Goal: Task Accomplishment & Management: Use online tool/utility

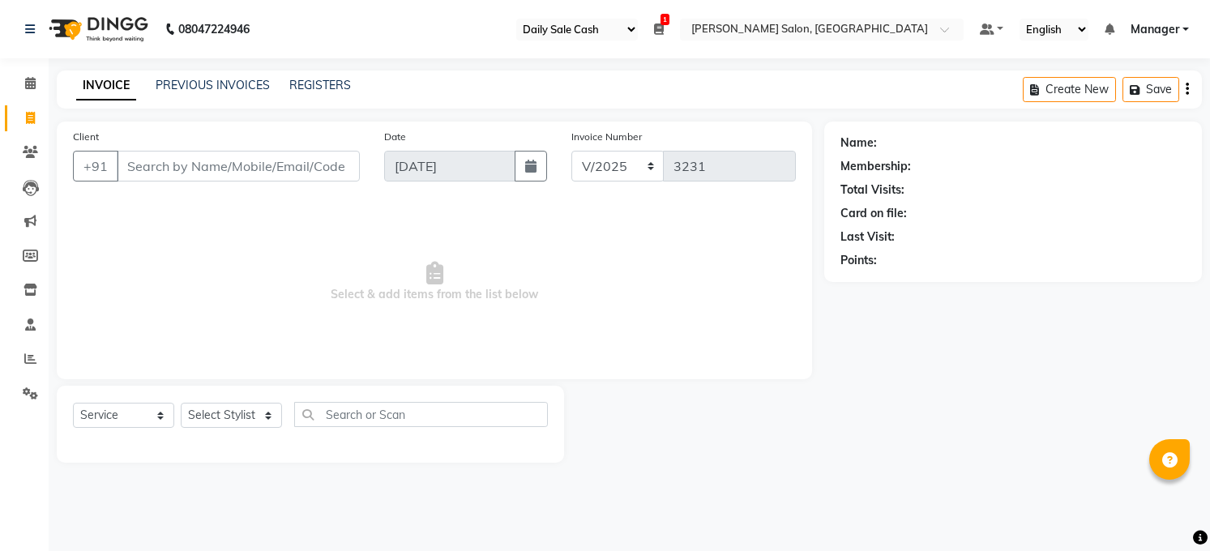
select select "35"
select select "5748"
select select "service"
click at [1158, 186] on div "Total Visits:" at bounding box center [1012, 190] width 345 height 17
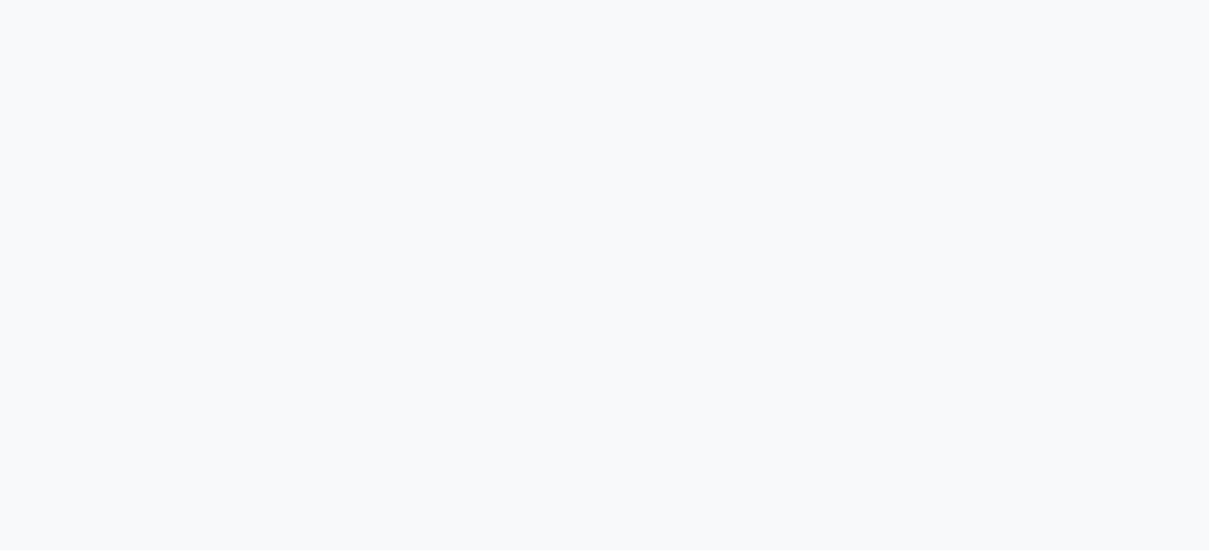
select select "35"
select select "5748"
select select "service"
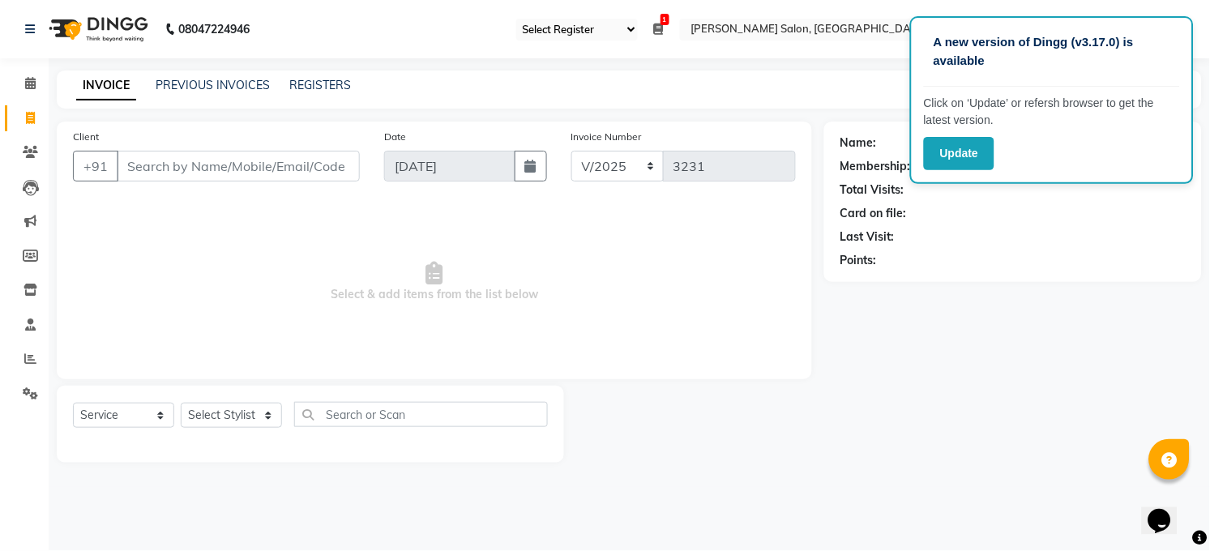
drag, startPoint x: 937, startPoint y: 169, endPoint x: 939, endPoint y: 156, distance: 13.2
click at [937, 169] on div "A new version of Dingg (v3.17.0) is available Click on ‘Update’ or refersh brow…" at bounding box center [1052, 100] width 284 height 168
click at [939, 152] on button "Update" at bounding box center [959, 153] width 71 height 33
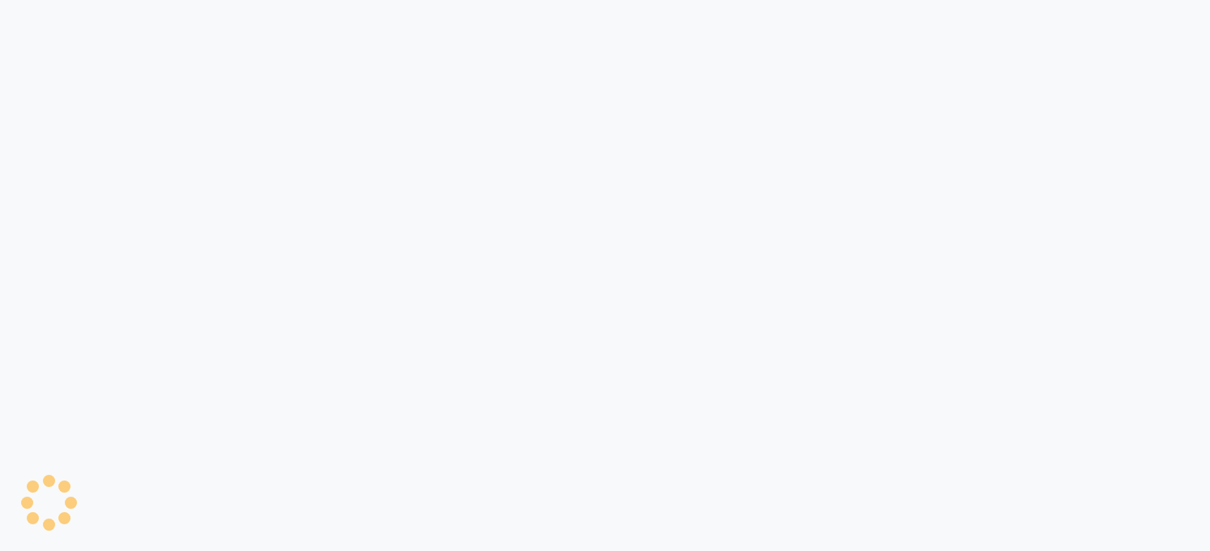
select select "35"
select select "5748"
select select "service"
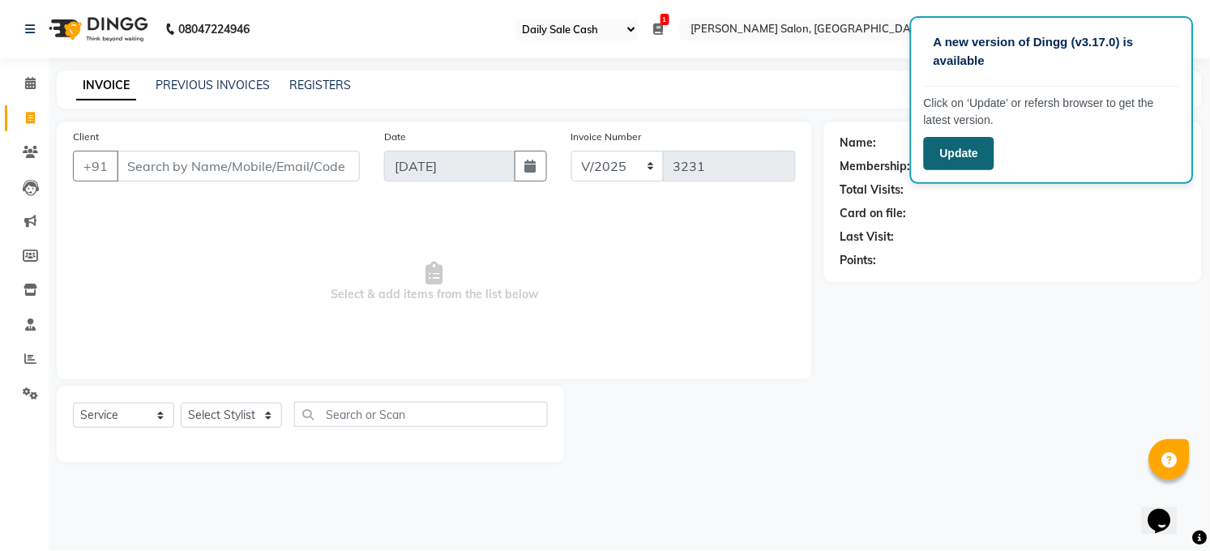
click at [955, 145] on button "Update" at bounding box center [959, 153] width 71 height 33
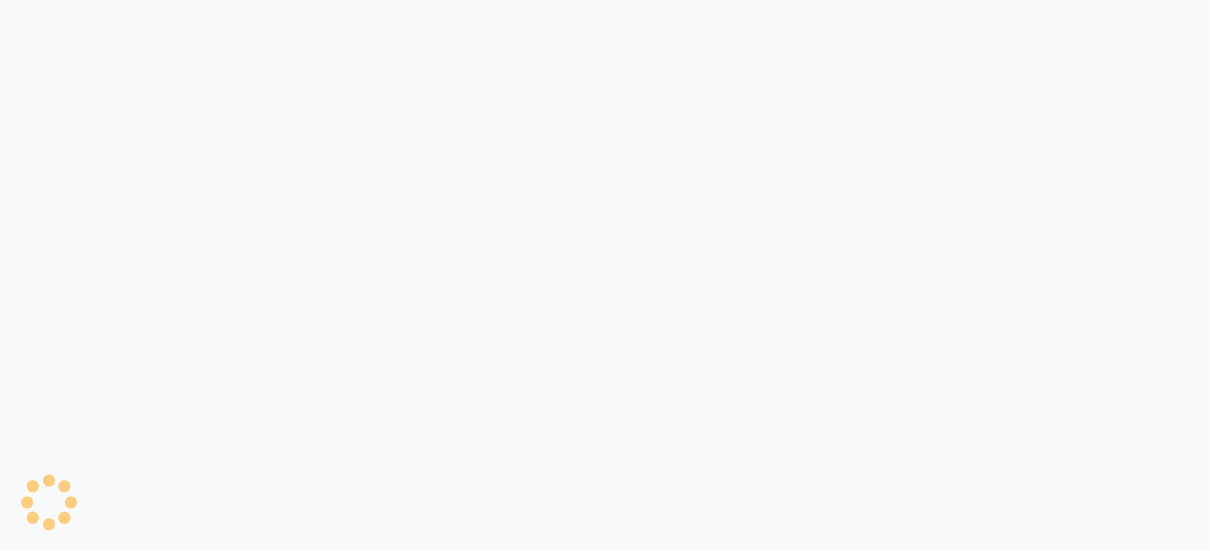
select select "35"
select select "service"
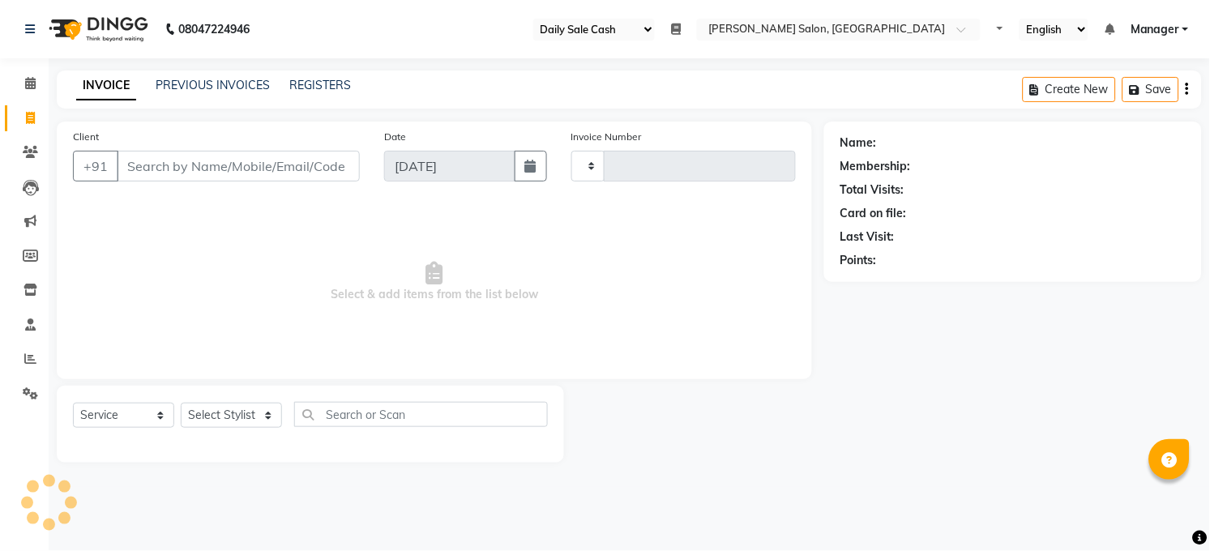
type input "3231"
select select "5748"
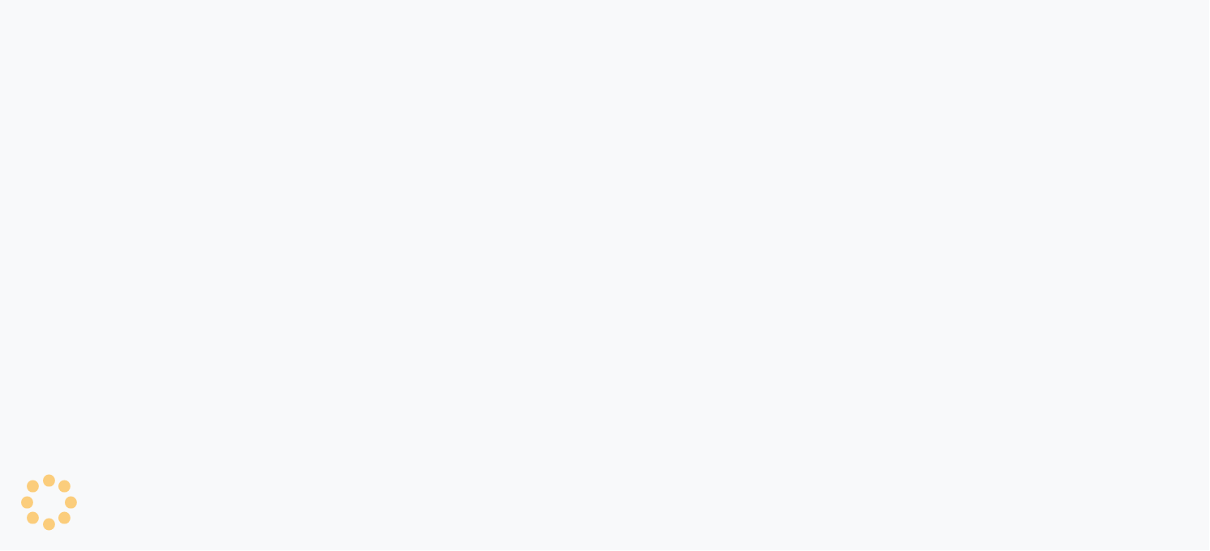
select select "35"
select select "service"
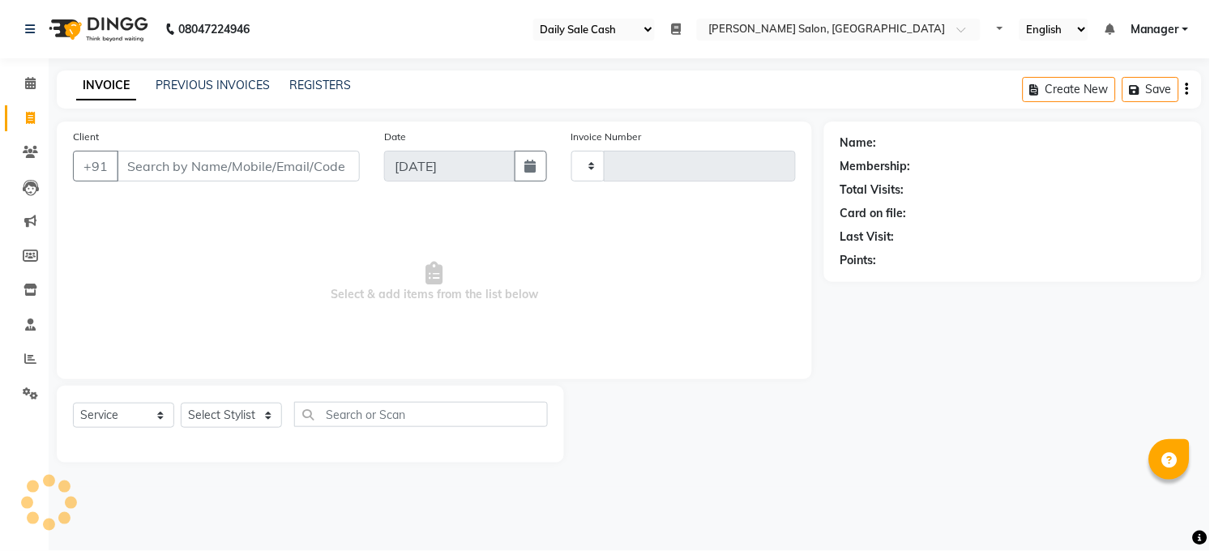
type input "3231"
select select "5748"
